Goal: Navigation & Orientation: Understand site structure

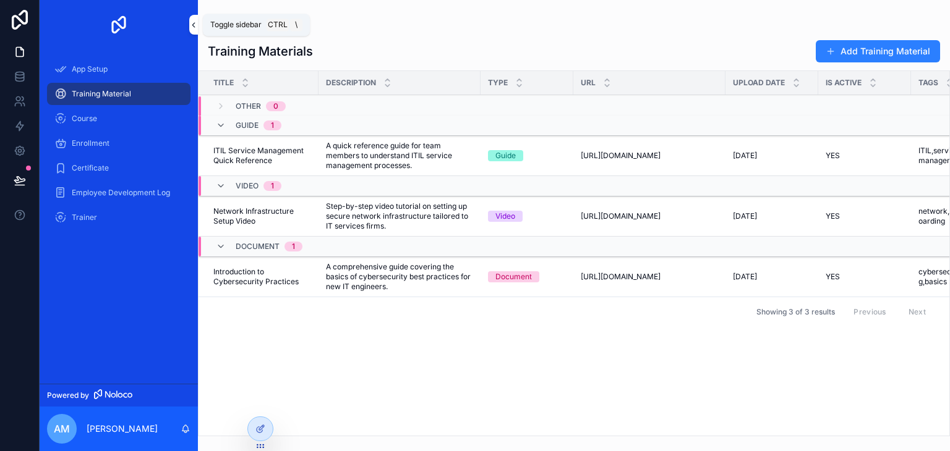
click at [193, 27] on icon "scrollable content" at bounding box center [193, 24] width 9 height 9
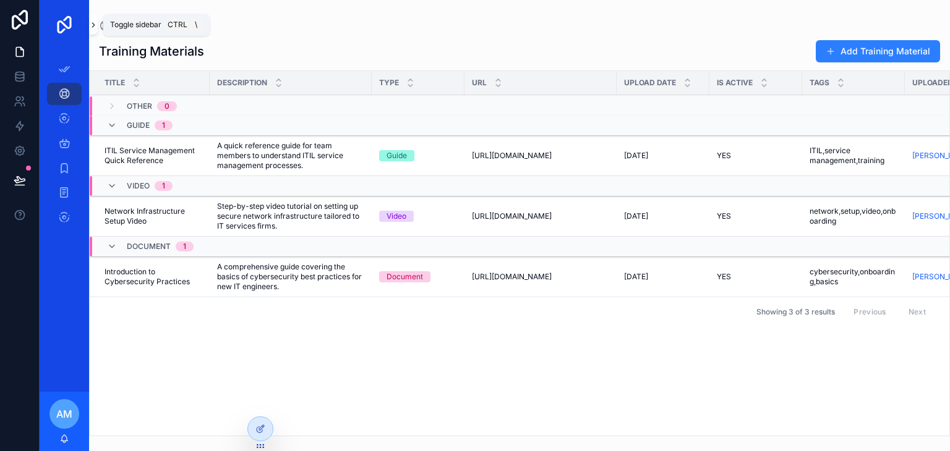
click at [93, 27] on icon "scrollable content" at bounding box center [93, 24] width 9 height 9
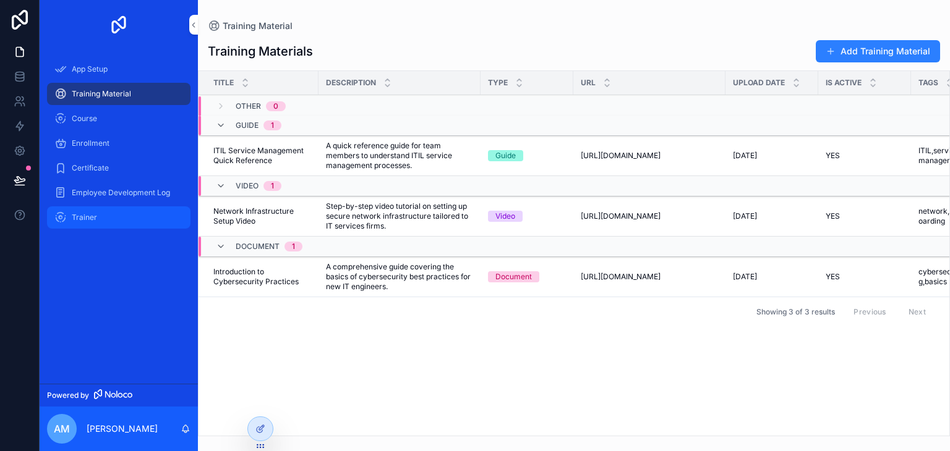
click at [92, 216] on span "Trainer" at bounding box center [84, 218] width 25 height 10
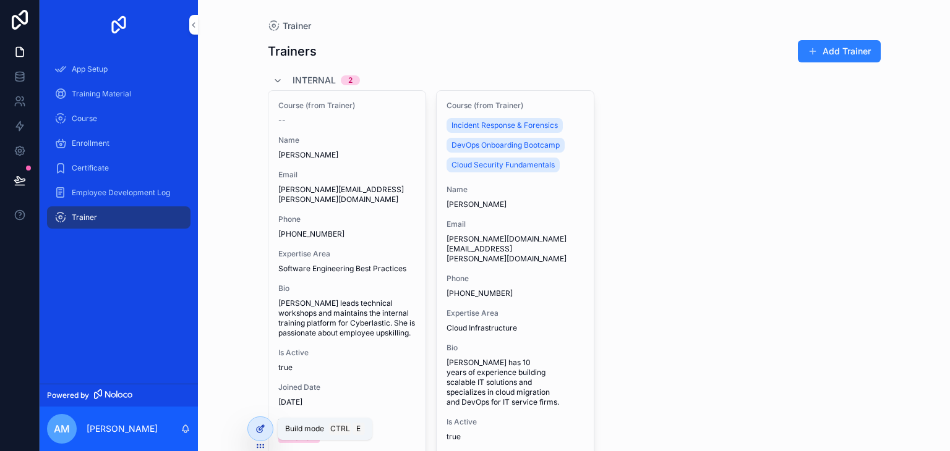
click at [257, 433] on icon at bounding box center [260, 429] width 10 height 10
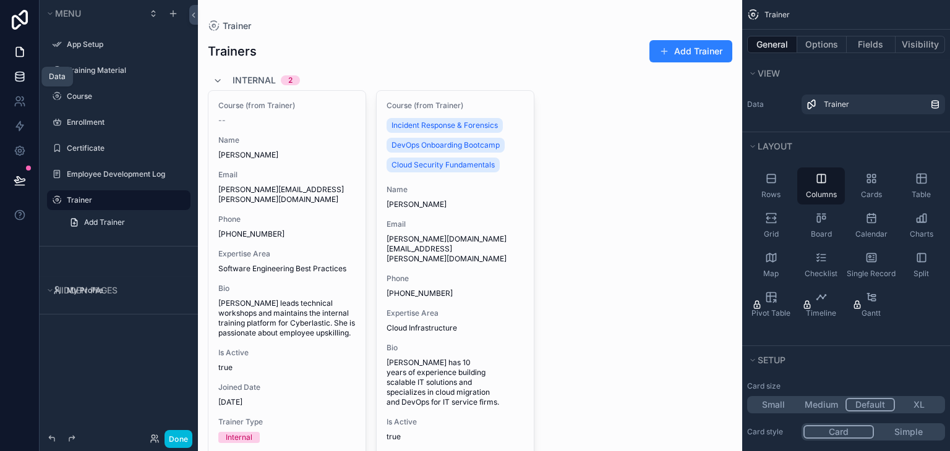
click at [21, 79] on icon at bounding box center [20, 77] width 12 height 12
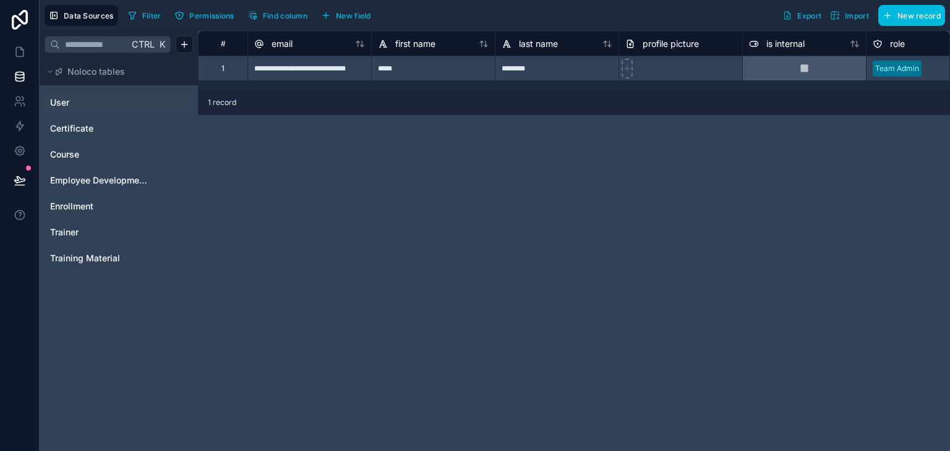
click at [63, 105] on span "User" at bounding box center [59, 102] width 19 height 12
click at [92, 127] on span "Certificate" at bounding box center [71, 128] width 43 height 12
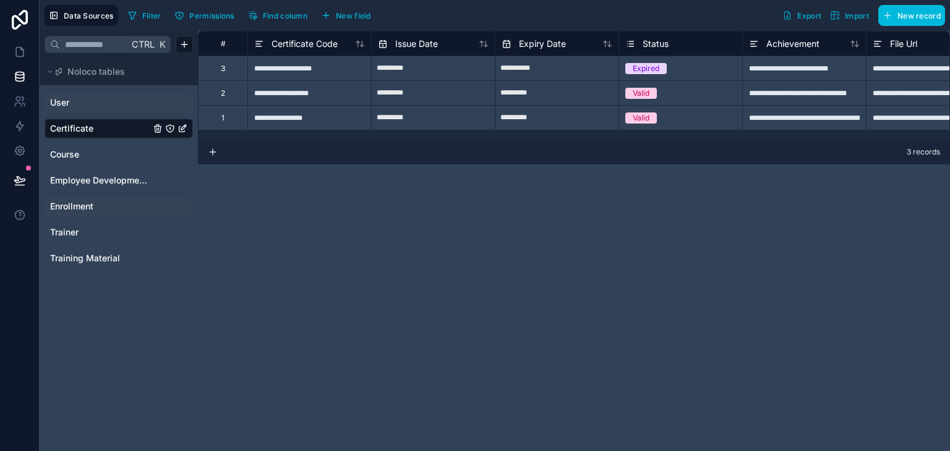
click at [82, 203] on span "Enrollment" at bounding box center [71, 206] width 43 height 12
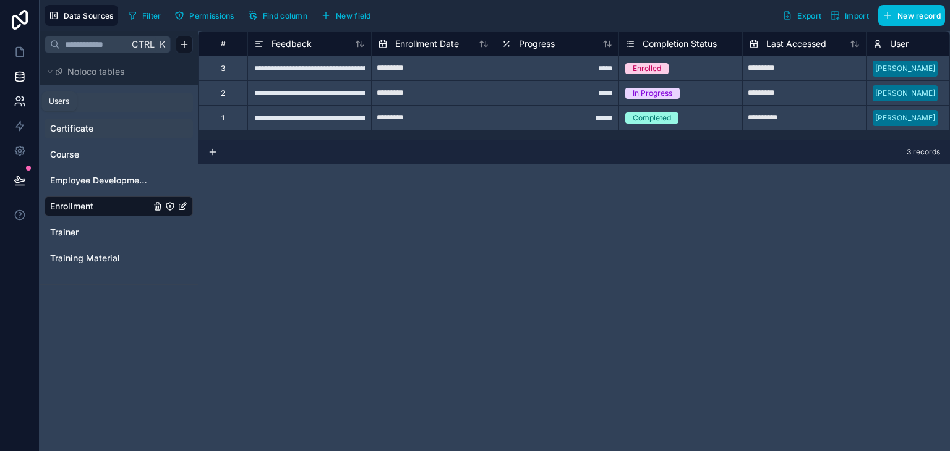
click at [17, 103] on icon at bounding box center [18, 104] width 6 height 3
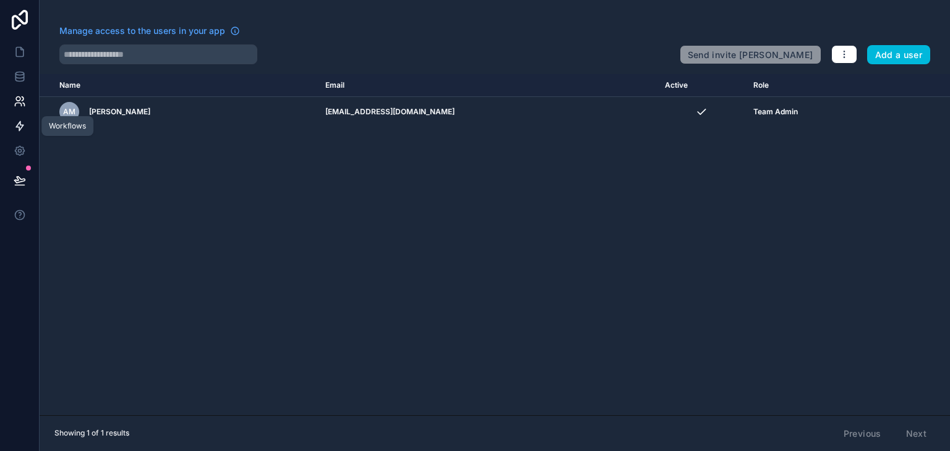
click at [20, 125] on icon at bounding box center [19, 126] width 7 height 9
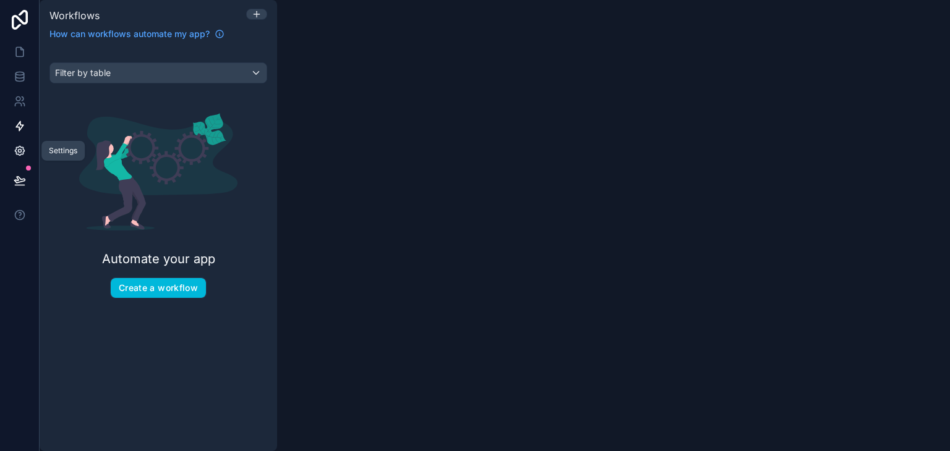
click at [20, 150] on icon at bounding box center [19, 151] width 3 height 3
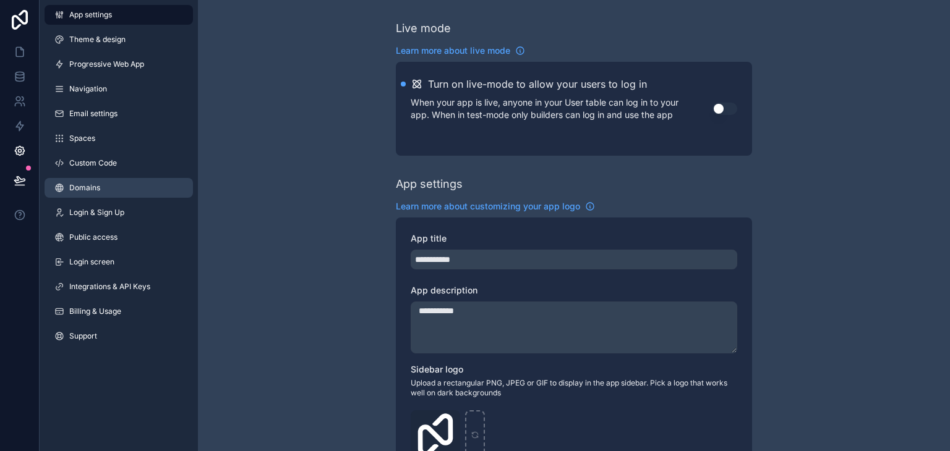
click at [92, 188] on span "Domains" at bounding box center [84, 188] width 31 height 10
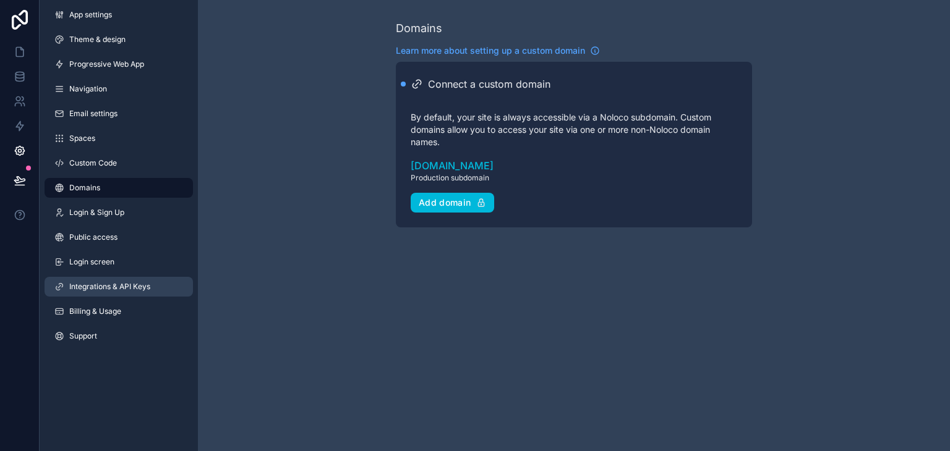
click at [105, 286] on span "Integrations & API Keys" at bounding box center [109, 287] width 81 height 10
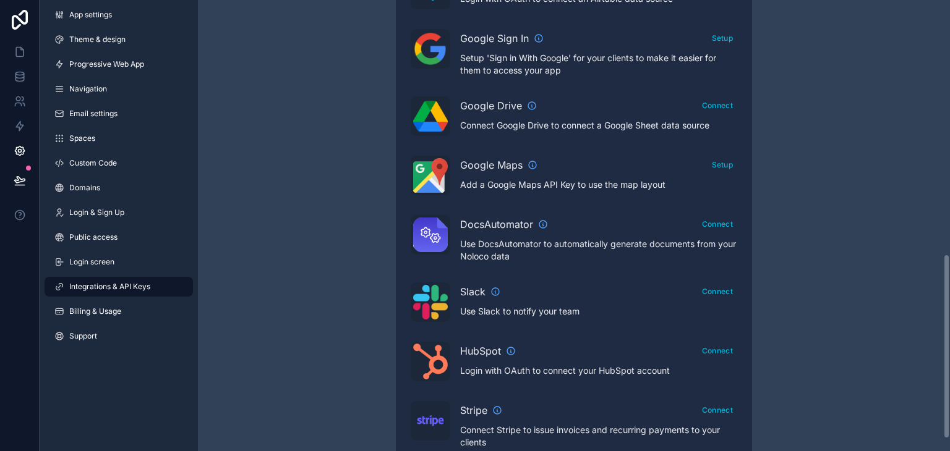
scroll to position [649, 0]
